Goal: Find specific page/section: Find specific page/section

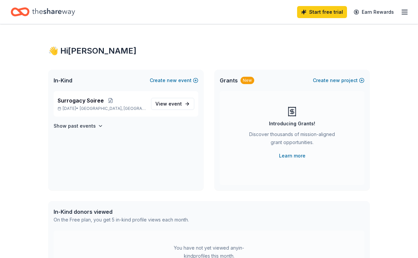
click at [68, 81] on span "In-Kind" at bounding box center [63, 80] width 19 height 8
click at [406, 12] on icon "button" at bounding box center [405, 12] width 8 height 8
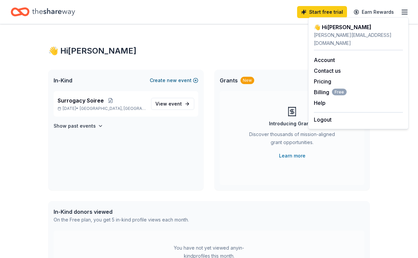
click at [158, 79] on button "Create new event" at bounding box center [174, 80] width 49 height 8
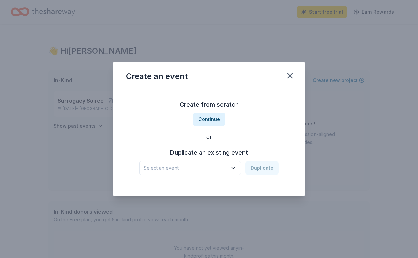
click at [293, 83] on div "Create an event" at bounding box center [209, 75] width 193 height 27
click at [294, 77] on icon "button" at bounding box center [290, 75] width 9 height 9
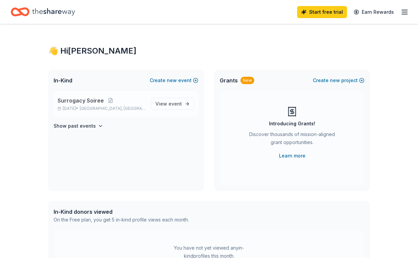
click at [90, 92] on div "Surrogacy Soiree [DATE] • [GEOGRAPHIC_DATA], [GEOGRAPHIC_DATA] View event" at bounding box center [126, 103] width 145 height 25
click at [70, 108] on p "[DATE] • [GEOGRAPHIC_DATA], [GEOGRAPHIC_DATA]" at bounding box center [102, 108] width 88 height 5
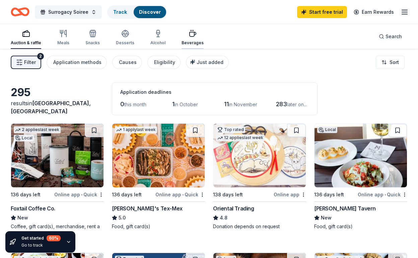
click at [193, 36] on icon "button" at bounding box center [193, 33] width 8 height 8
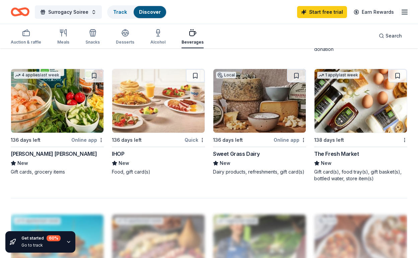
scroll to position [583, 0]
